Goal: Information Seeking & Learning: Learn about a topic

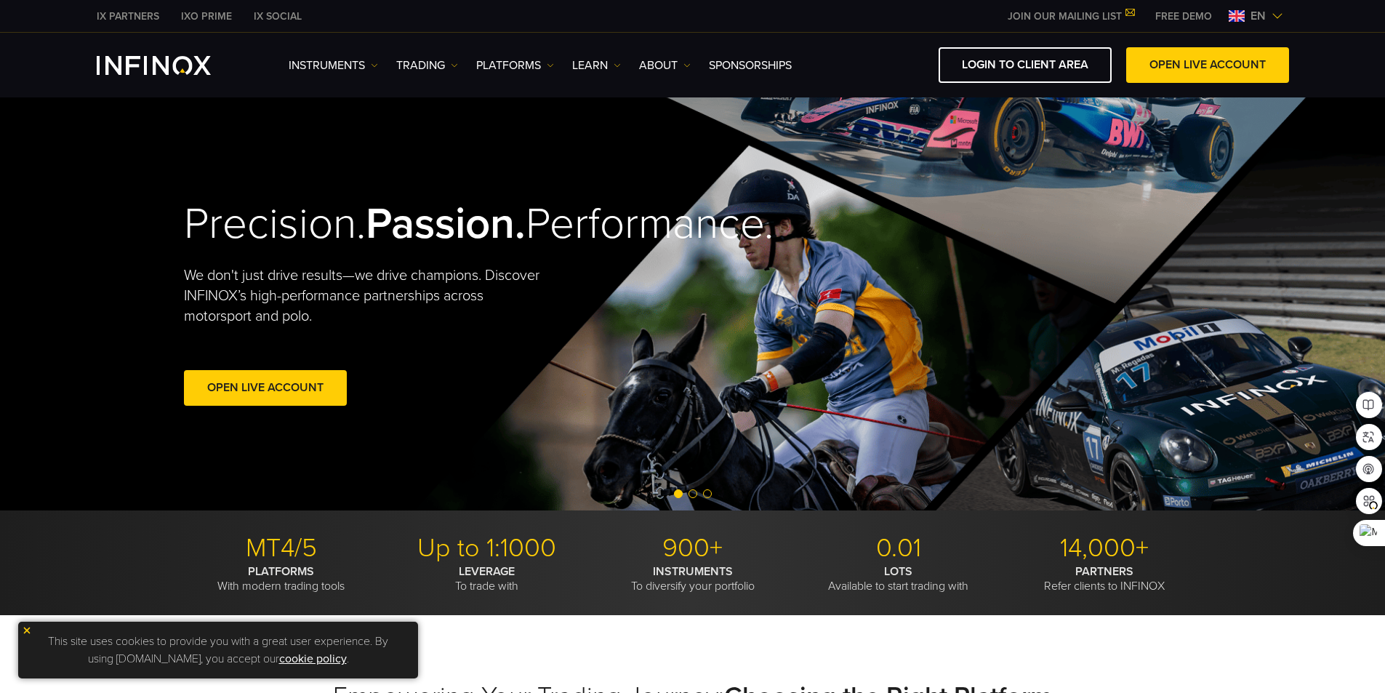
click at [1278, 16] on img at bounding box center [1278, 16] width 12 height 12
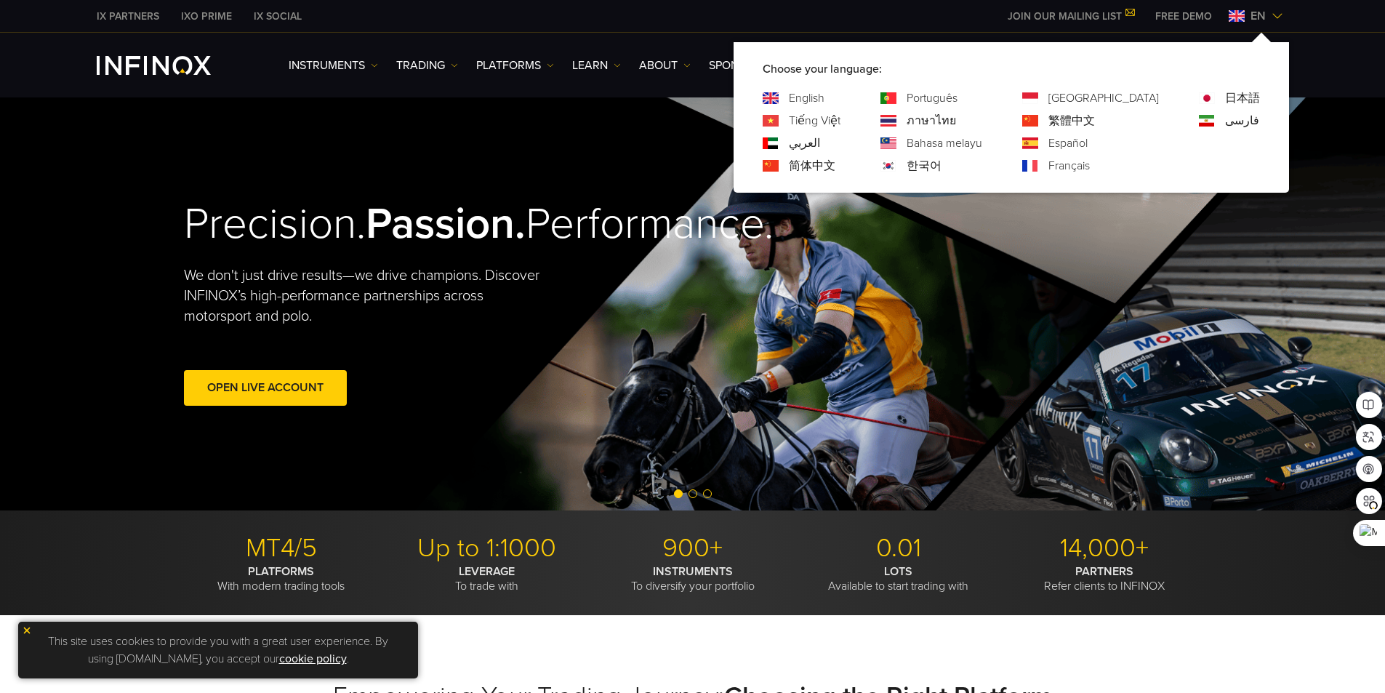
click at [1278, 16] on img at bounding box center [1278, 16] width 12 height 12
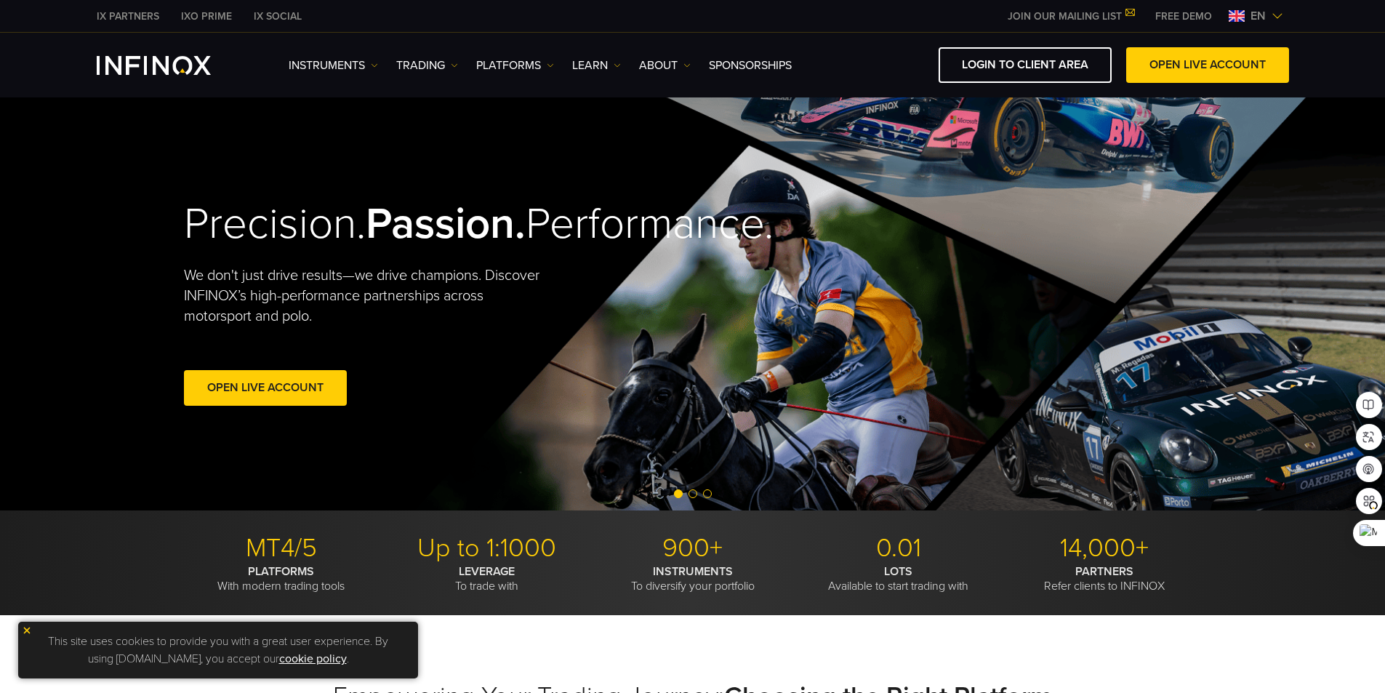
click at [1278, 16] on img at bounding box center [1278, 16] width 12 height 12
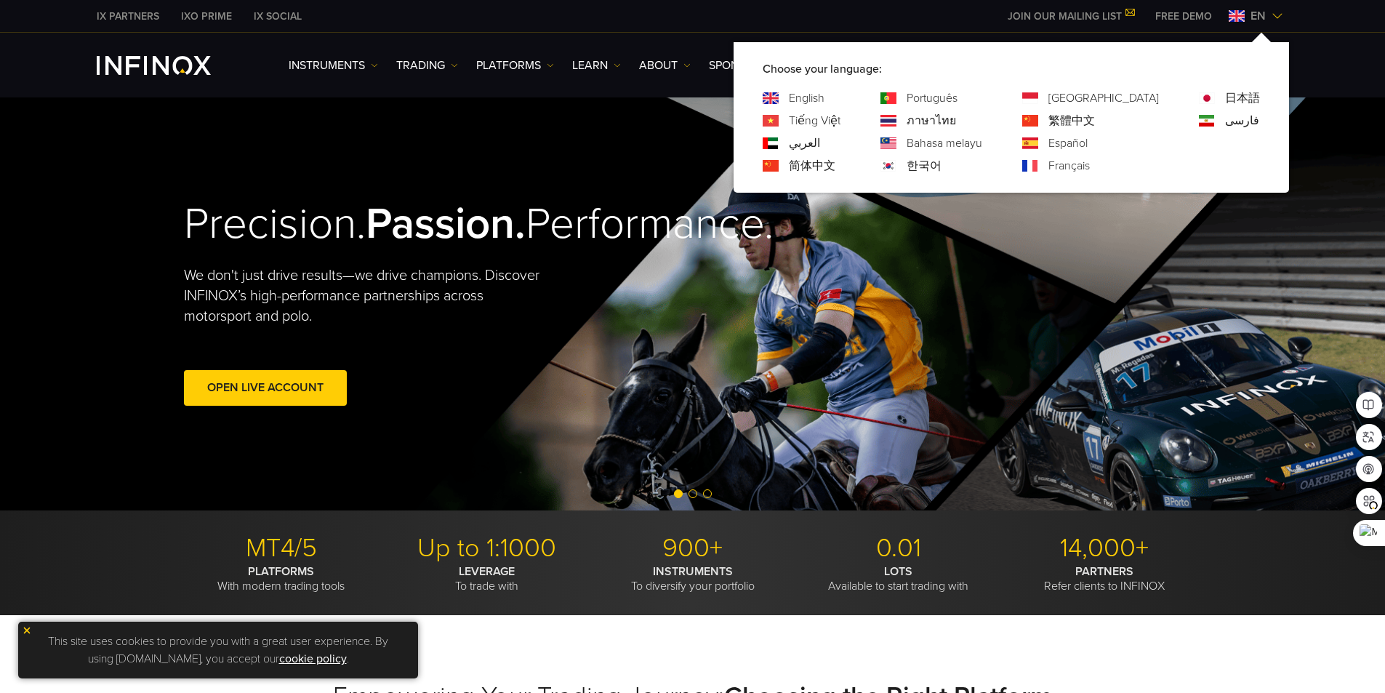
click at [942, 164] on link "한국어" at bounding box center [924, 165] width 35 height 17
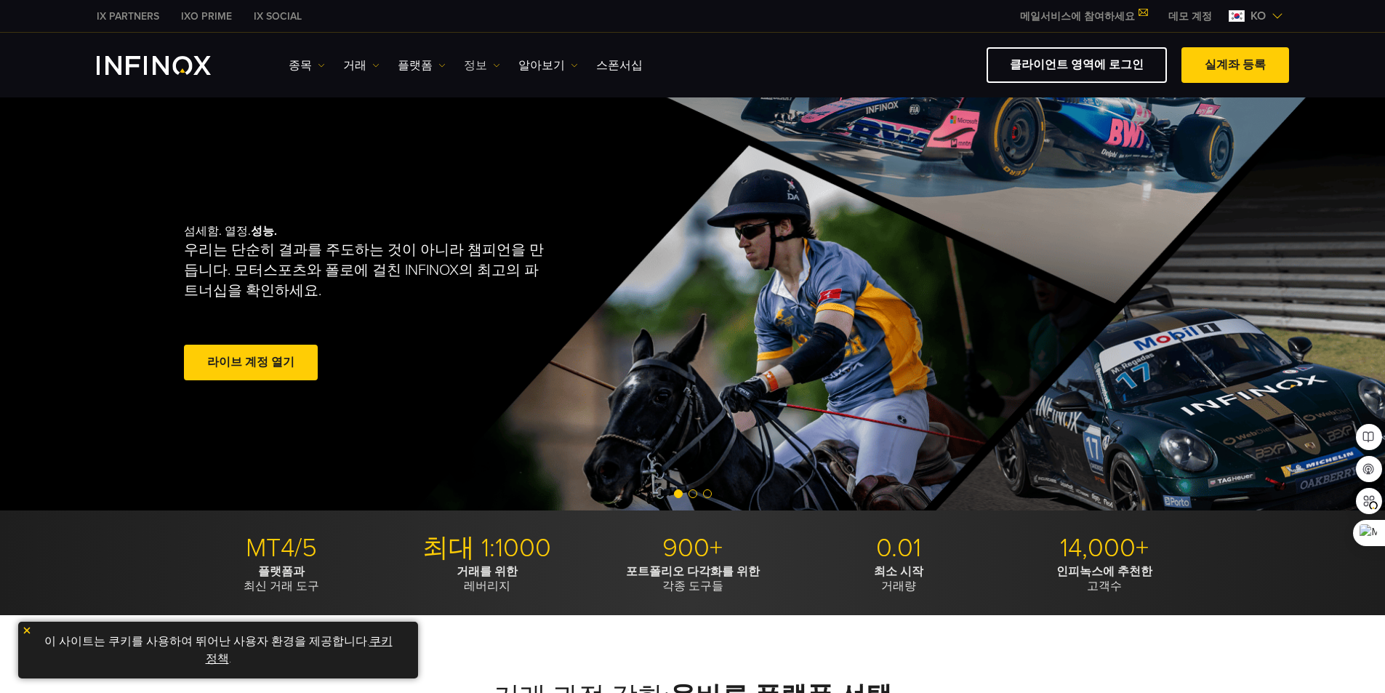
click at [464, 64] on link "정보" at bounding box center [482, 65] width 36 height 17
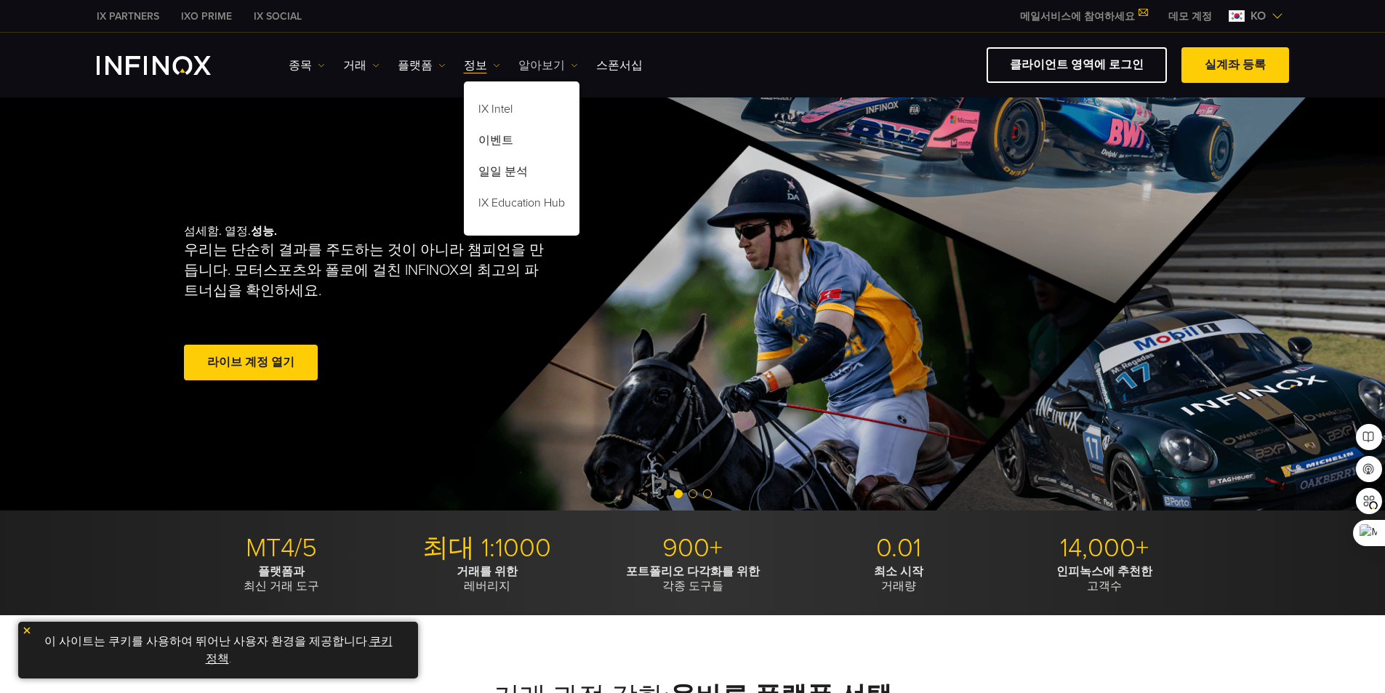
click at [535, 65] on link "알아보기" at bounding box center [548, 65] width 60 height 17
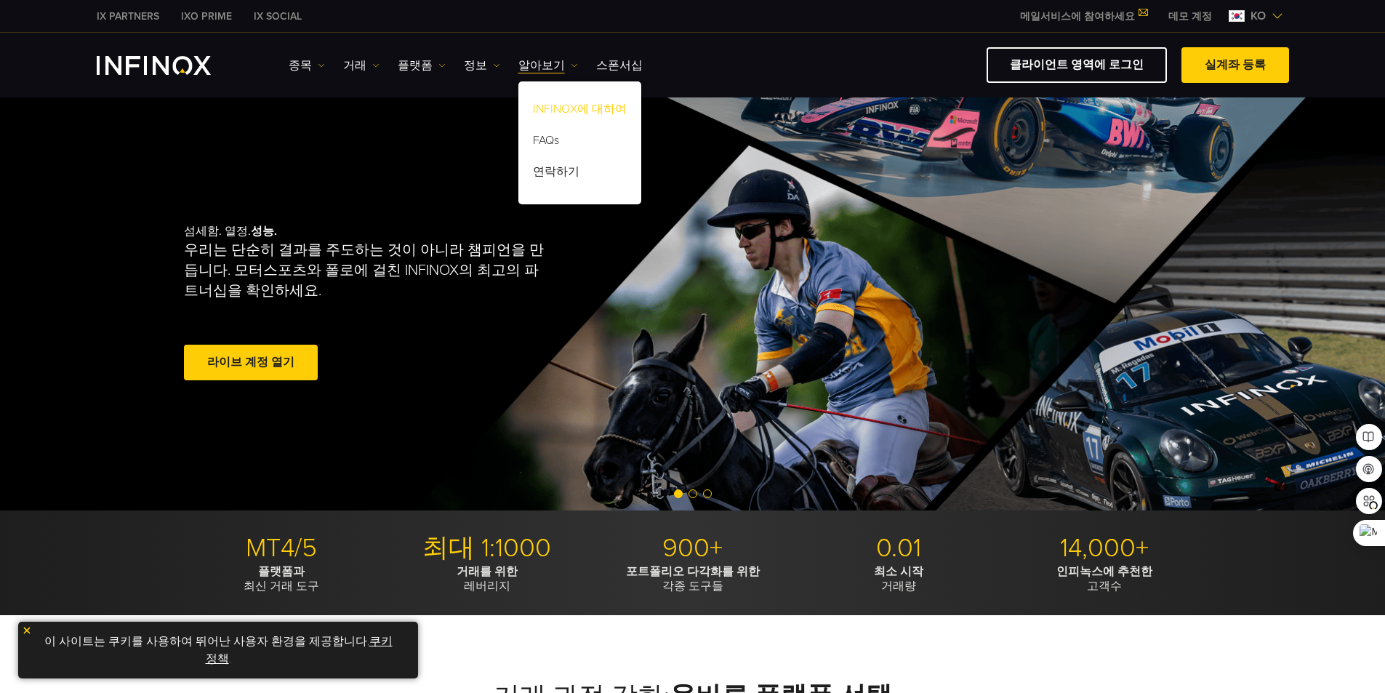
click at [566, 112] on link "INFINOX에 대하여" at bounding box center [579, 111] width 123 height 31
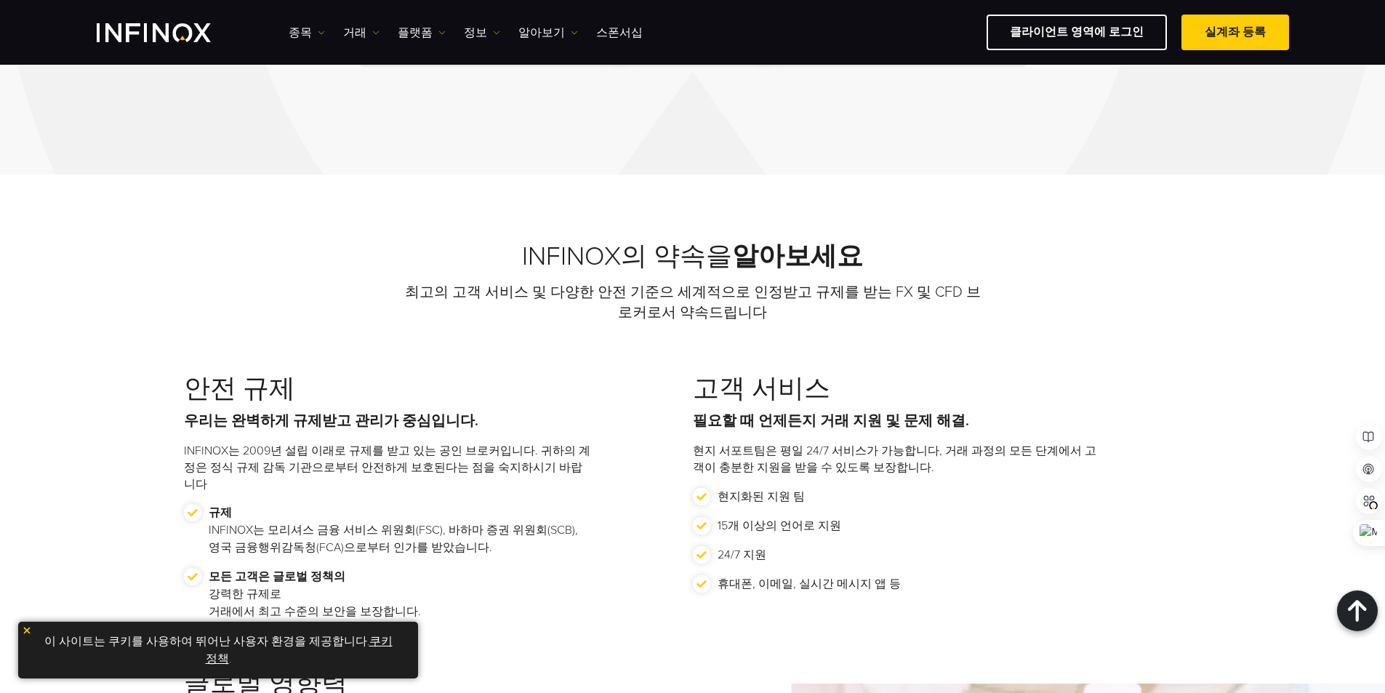
scroll to position [1163, 0]
